Goal: Transaction & Acquisition: Purchase product/service

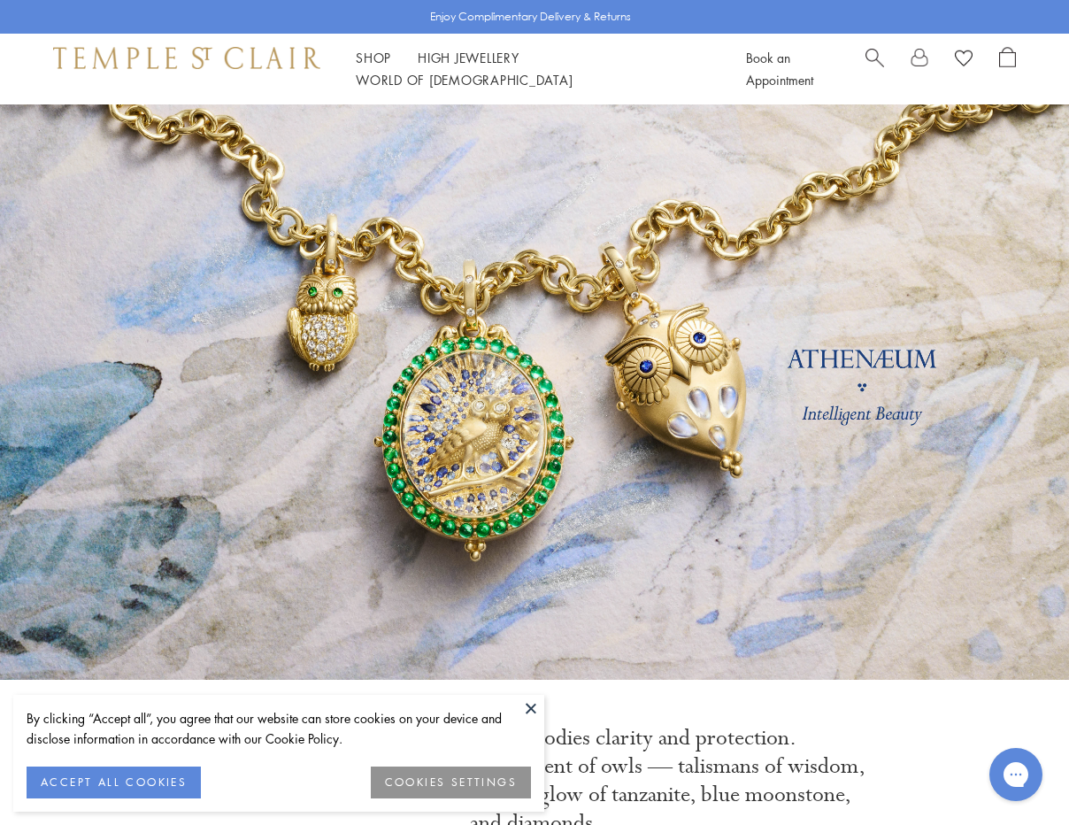
click at [870, 60] on span "Search" at bounding box center [874, 56] width 19 height 19
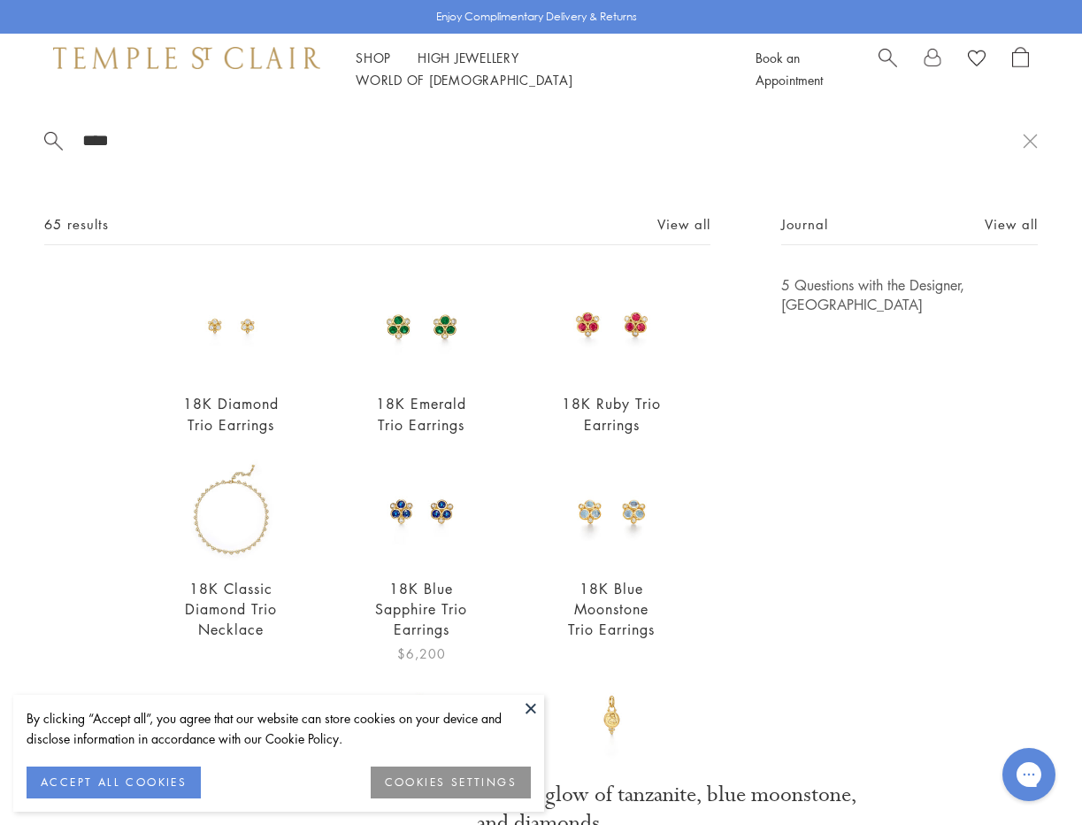
type input "****"
click at [414, 614] on link "18K Blue Sapphire Trio Earrings" at bounding box center [421, 609] width 92 height 60
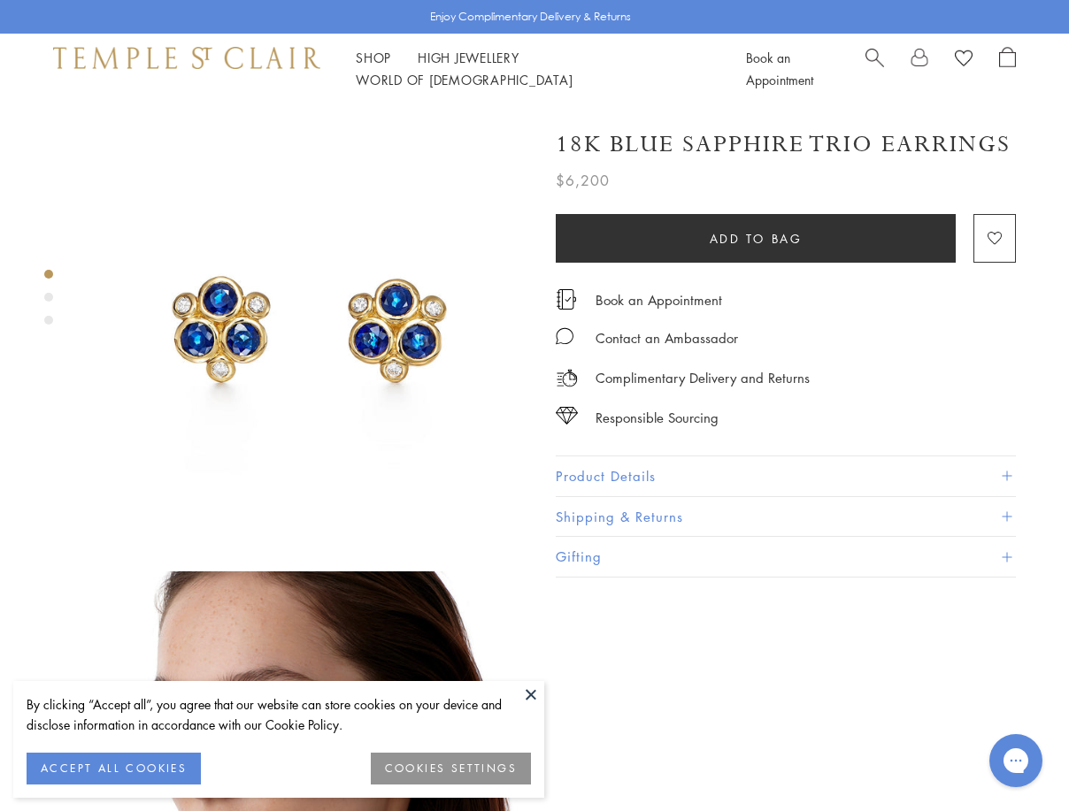
click at [600, 471] on button "Product Details" at bounding box center [786, 477] width 460 height 40
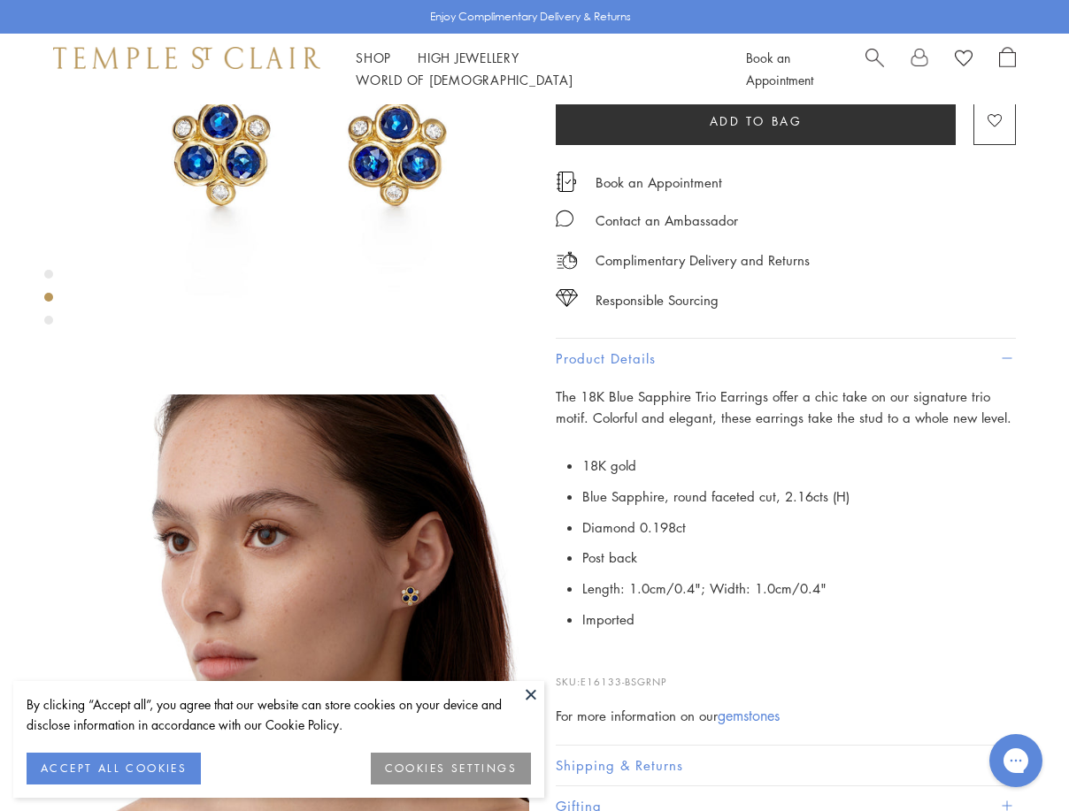
scroll to position [265, 0]
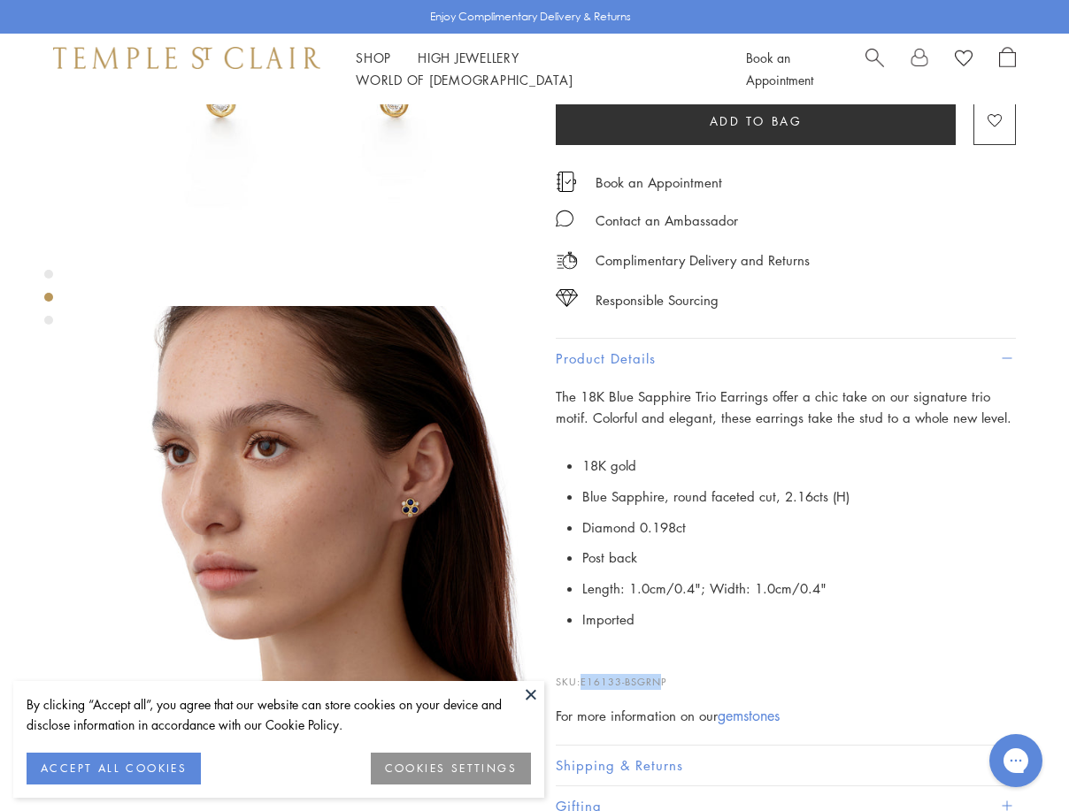
drag, startPoint x: 585, startPoint y: 677, endPoint x: 664, endPoint y: 681, distance: 78.9
click at [664, 681] on span "E16133-BSGRNP" at bounding box center [623, 681] width 87 height 13
copy span "E16133-BSGRN"
click at [70, 199] on div at bounding box center [291, 526] width 582 height 1375
